Goal: Find contact information: Find specific fact

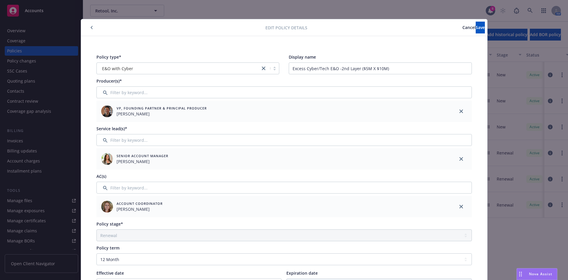
select select "RENEWAL"
select select "12"
click at [476, 26] on span "Save" at bounding box center [480, 28] width 9 height 6
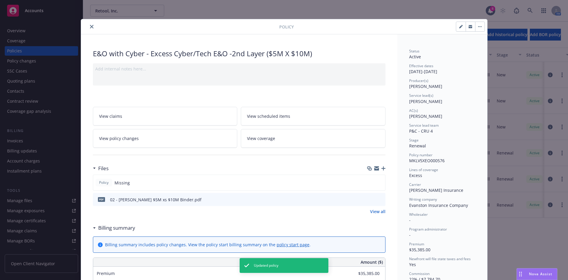
click at [90, 26] on icon "close" at bounding box center [92, 27] width 4 height 4
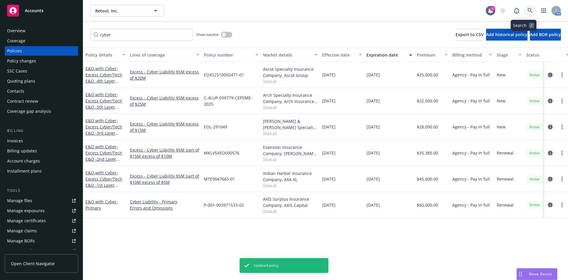
click at [527, 11] on icon at bounding box center [529, 10] width 5 height 5
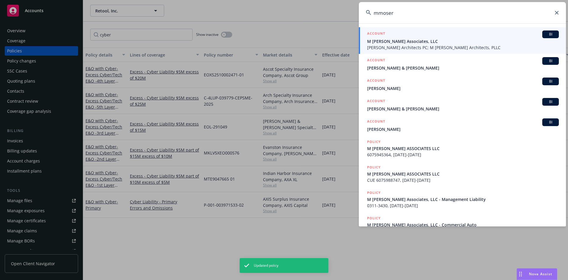
type input "mmoser"
click at [482, 40] on span "M [PERSON_NAME] Associates, LLC" at bounding box center [463, 41] width 192 height 6
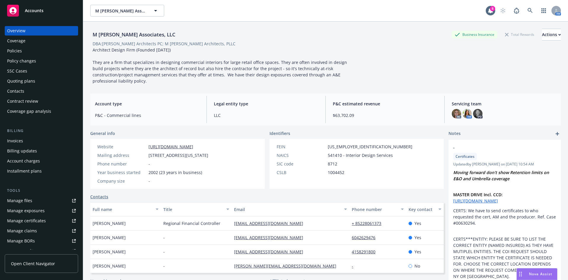
click at [33, 72] on div "SSC Cases" at bounding box center [41, 70] width 69 height 9
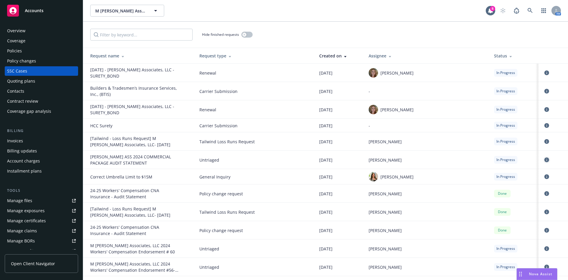
click at [544, 159] on icon "circleInformation" at bounding box center [546, 159] width 5 height 5
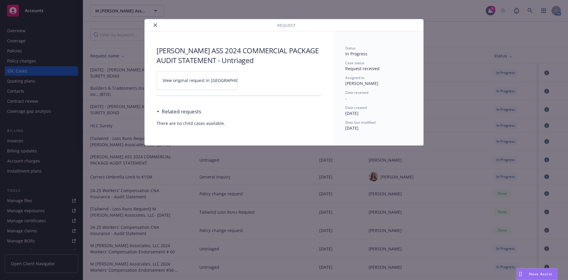
click at [217, 82] on link "View original request in [GEOGRAPHIC_DATA]" at bounding box center [197, 80] width 82 height 19
click at [157, 23] on button "close" at bounding box center [155, 25] width 7 height 7
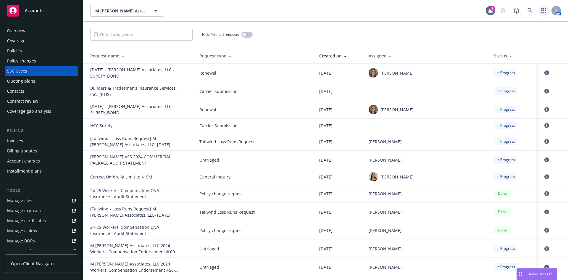
click at [543, 6] on link "button" at bounding box center [544, 11] width 12 height 12
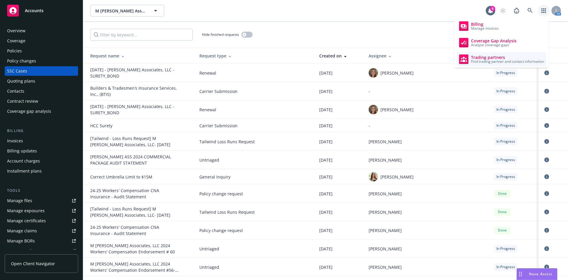
click at [482, 55] on span "Trading partners" at bounding box center [507, 57] width 73 height 5
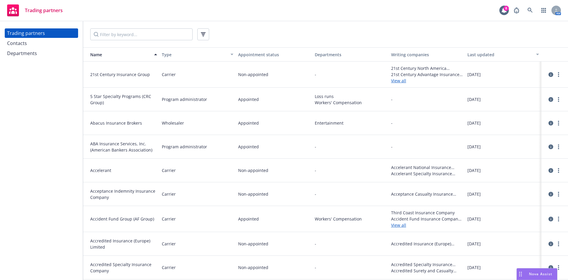
click at [41, 41] on div "Contacts" at bounding box center [41, 42] width 69 height 9
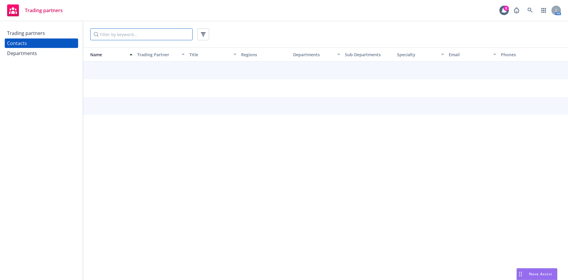
drag, startPoint x: 105, startPoint y: 33, endPoint x: 109, endPoint y: 35, distance: 4.7
click at [109, 35] on input "Filter by keyword..." at bounding box center [141, 34] width 102 height 12
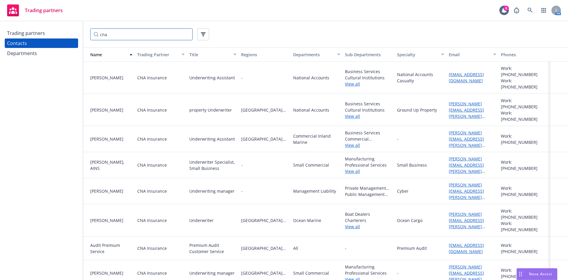
type input "cna"
drag, startPoint x: 467, startPoint y: 234, endPoint x: 440, endPoint y: 225, distance: 28.8
click at [440, 236] on div "Audit Premium Service CNA Insurance Premium Audit Customer Service Northern Cal…" at bounding box center [325, 248] width 485 height 24
copy div "cnapremiumaudit@cna.com"
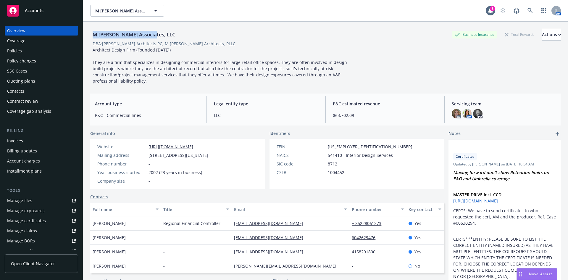
drag, startPoint x: 153, startPoint y: 35, endPoint x: 93, endPoint y: 35, distance: 60.0
click at [93, 35] on div "M Moser Associates, LLC" at bounding box center [134, 35] width 88 height 8
copy div "M [PERSON_NAME] Associates, LLC"
